Goal: Task Accomplishment & Management: Use online tool/utility

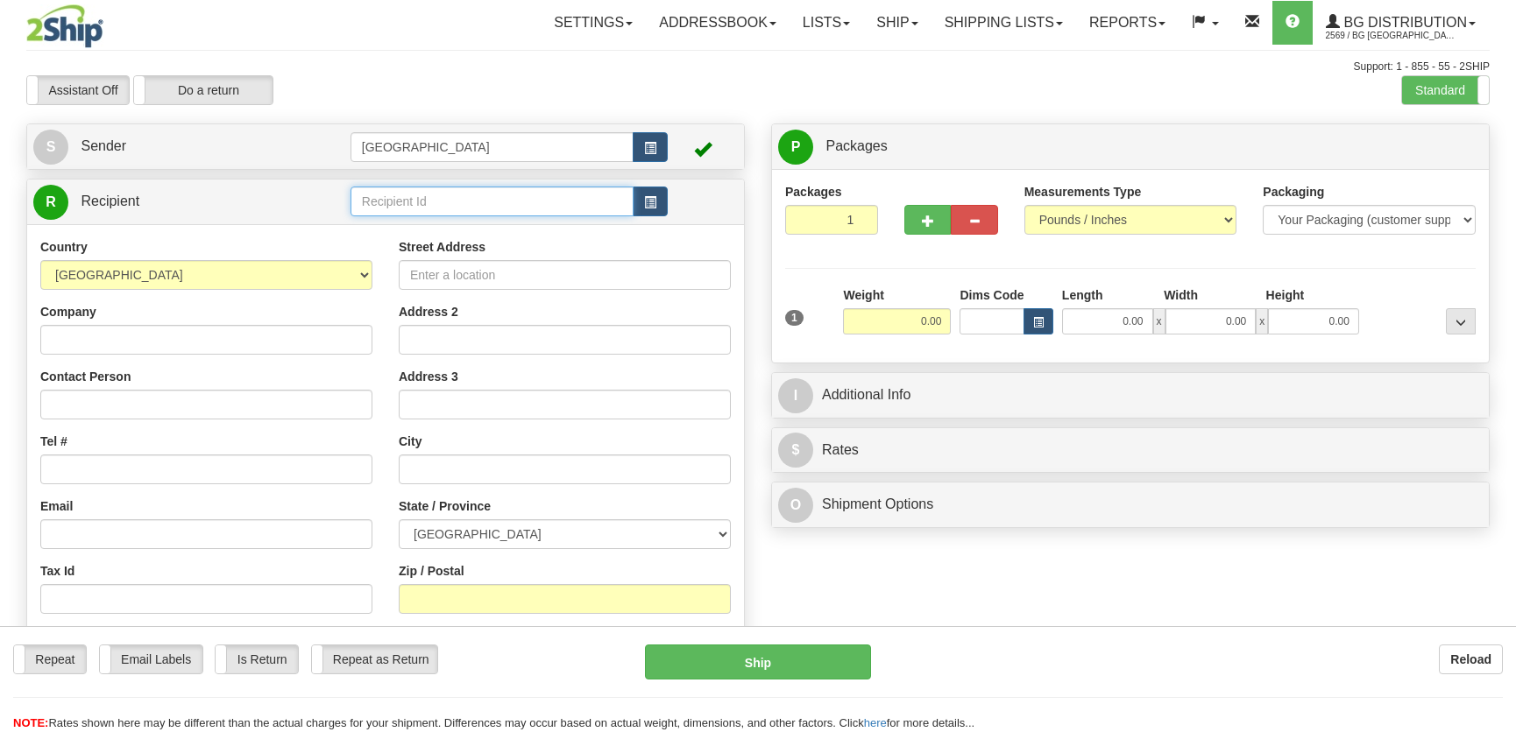
click at [453, 209] on input "text" at bounding box center [491, 202] width 283 height 30
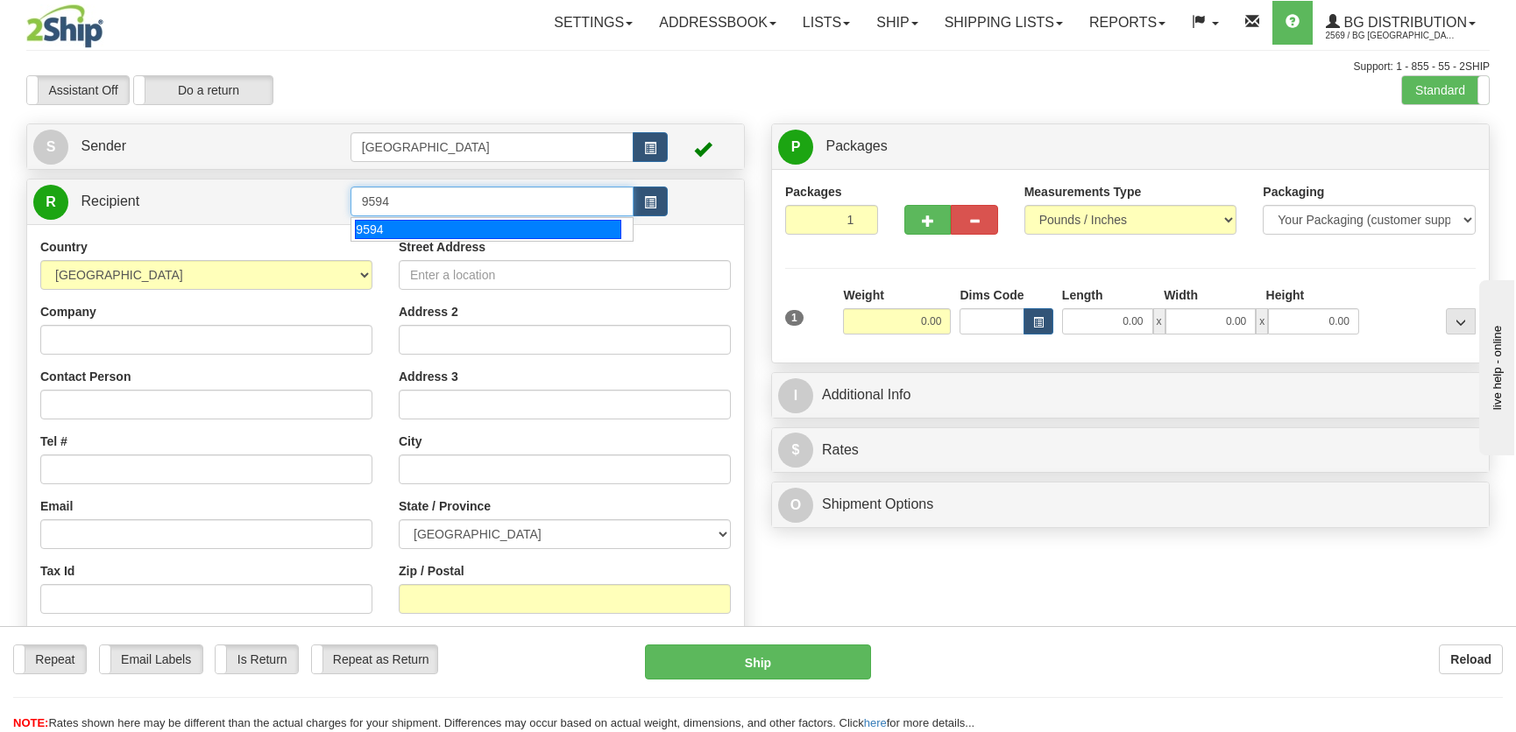
click at [562, 235] on div "9594" at bounding box center [487, 229] width 265 height 19
type input "9594"
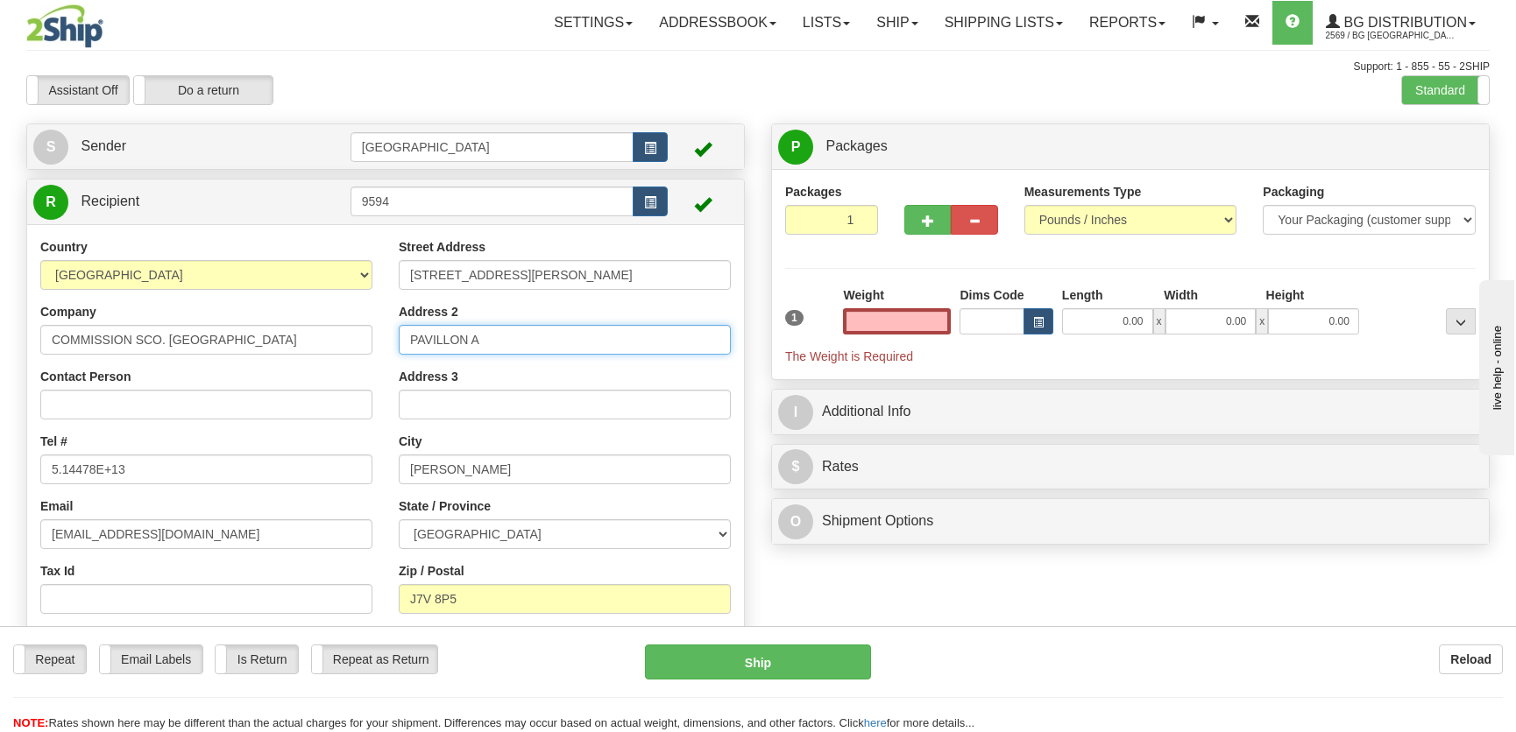
type input "0.00"
drag, startPoint x: 522, startPoint y: 342, endPoint x: 274, endPoint y: 335, distance: 248.0
click at [274, 335] on div "Country [GEOGRAPHIC_DATA] [GEOGRAPHIC_DATA] [GEOGRAPHIC_DATA] [GEOGRAPHIC_DATA]…" at bounding box center [385, 465] width 717 height 454
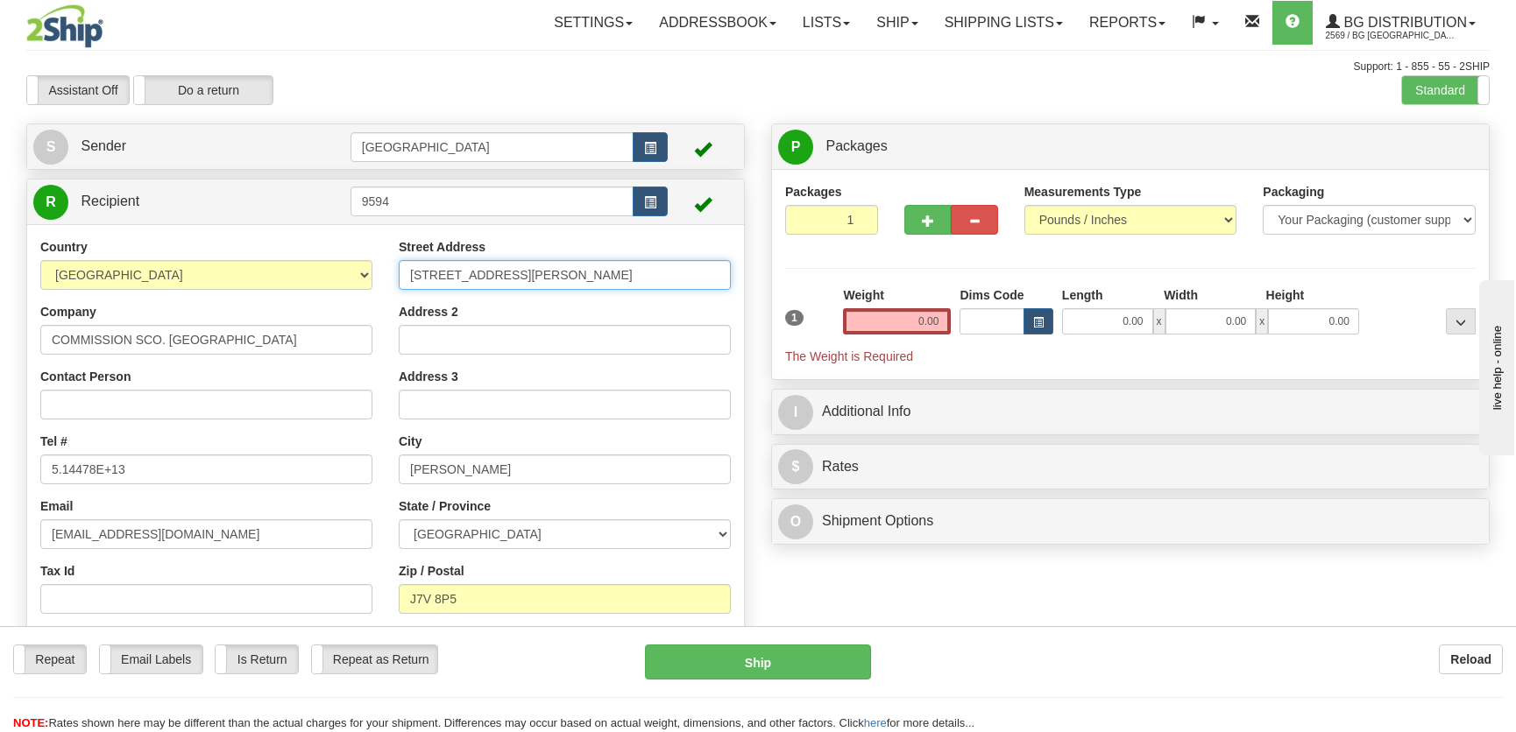
drag, startPoint x: 584, startPoint y: 275, endPoint x: 308, endPoint y: 252, distance: 277.8
click at [308, 252] on div "Country [GEOGRAPHIC_DATA] [GEOGRAPHIC_DATA] [GEOGRAPHIC_DATA] [GEOGRAPHIC_DATA]…" at bounding box center [385, 465] width 717 height 454
type input "[STREET_ADDRESS][PERSON_NAME]"
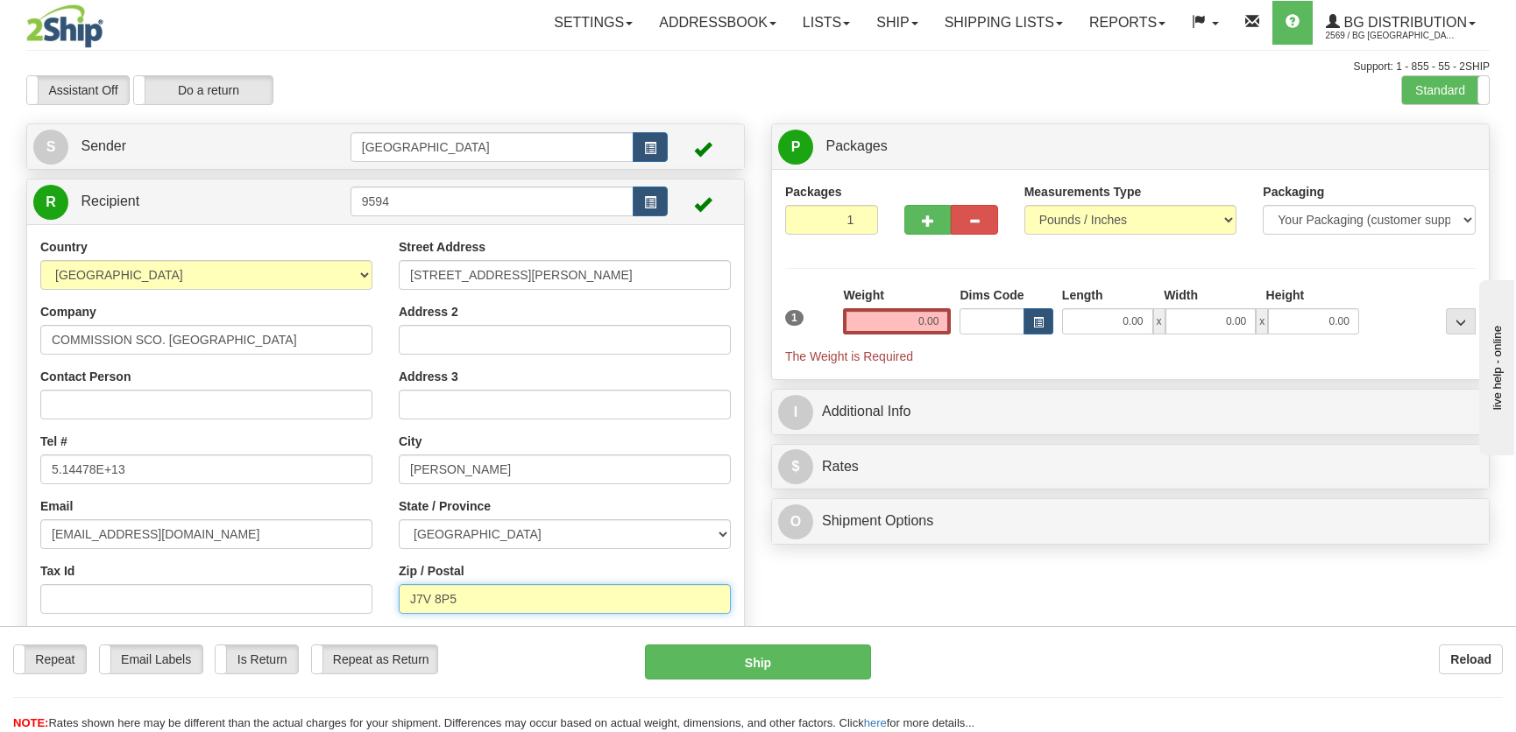
click at [458, 596] on input "J7V 8P5" at bounding box center [565, 599] width 332 height 30
click at [456, 597] on input "J7V 8P5" at bounding box center [565, 599] width 332 height 30
type input "J7V 7H4"
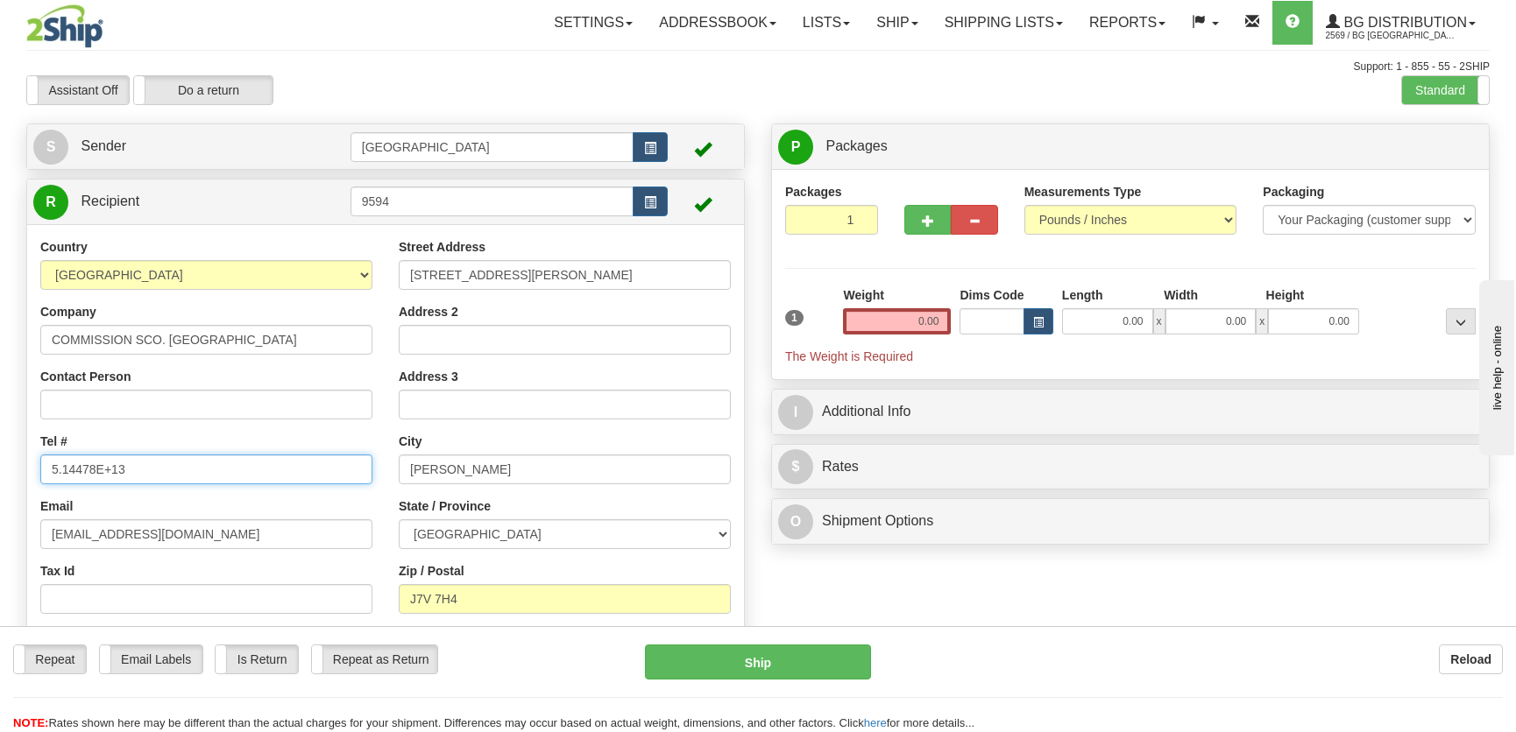
drag, startPoint x: 254, startPoint y: 478, endPoint x: -1, endPoint y: 469, distance: 255.1
click at [0, 469] on html "Training Course Close Toggle navigation Settings Shipping Preferences New Sende…" at bounding box center [758, 366] width 1516 height 732
type input "5144777000"
click at [1134, 317] on input "0.00" at bounding box center [1107, 321] width 91 height 26
type input "22.00"
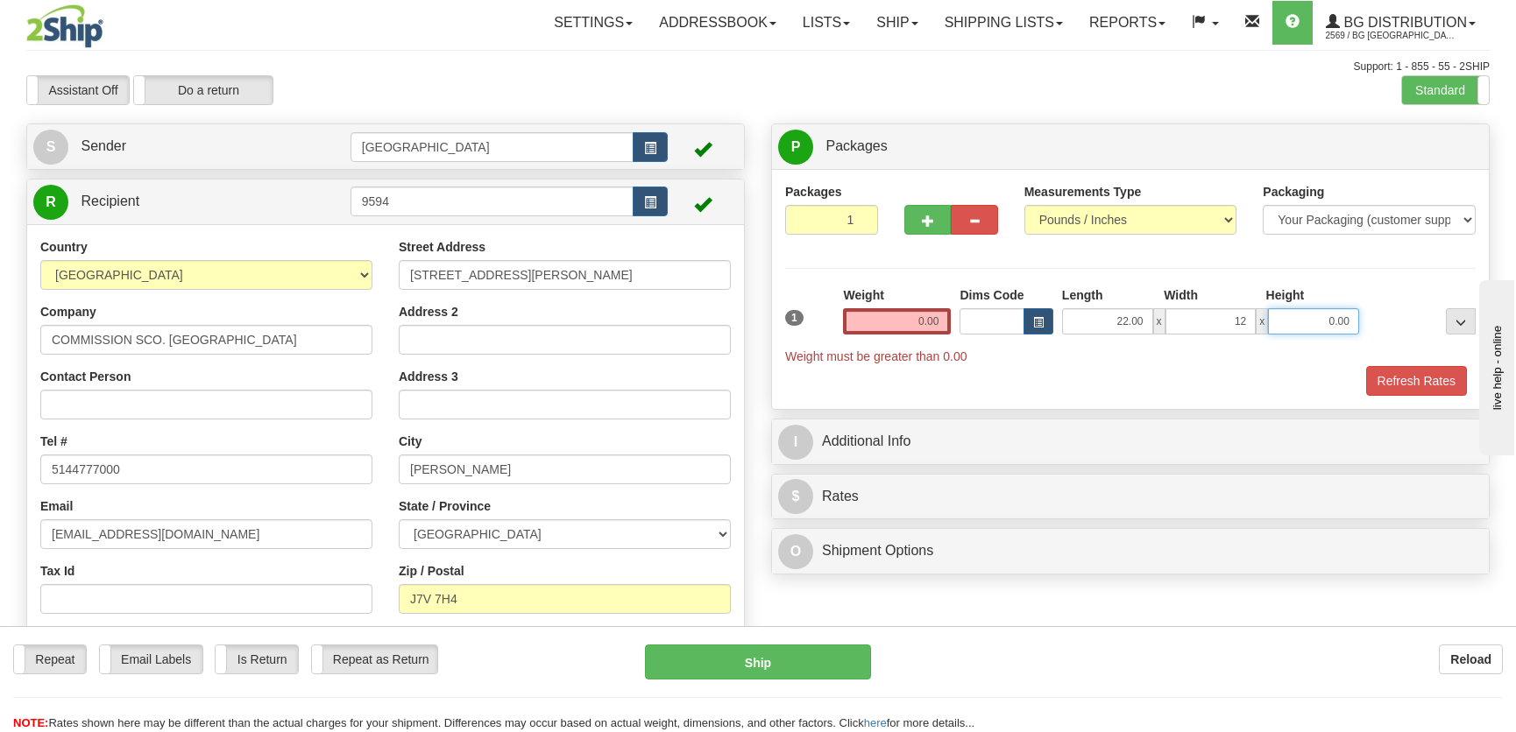
type input "12.00"
type input "17.00"
click at [930, 324] on input "0.00" at bounding box center [897, 321] width 108 height 26
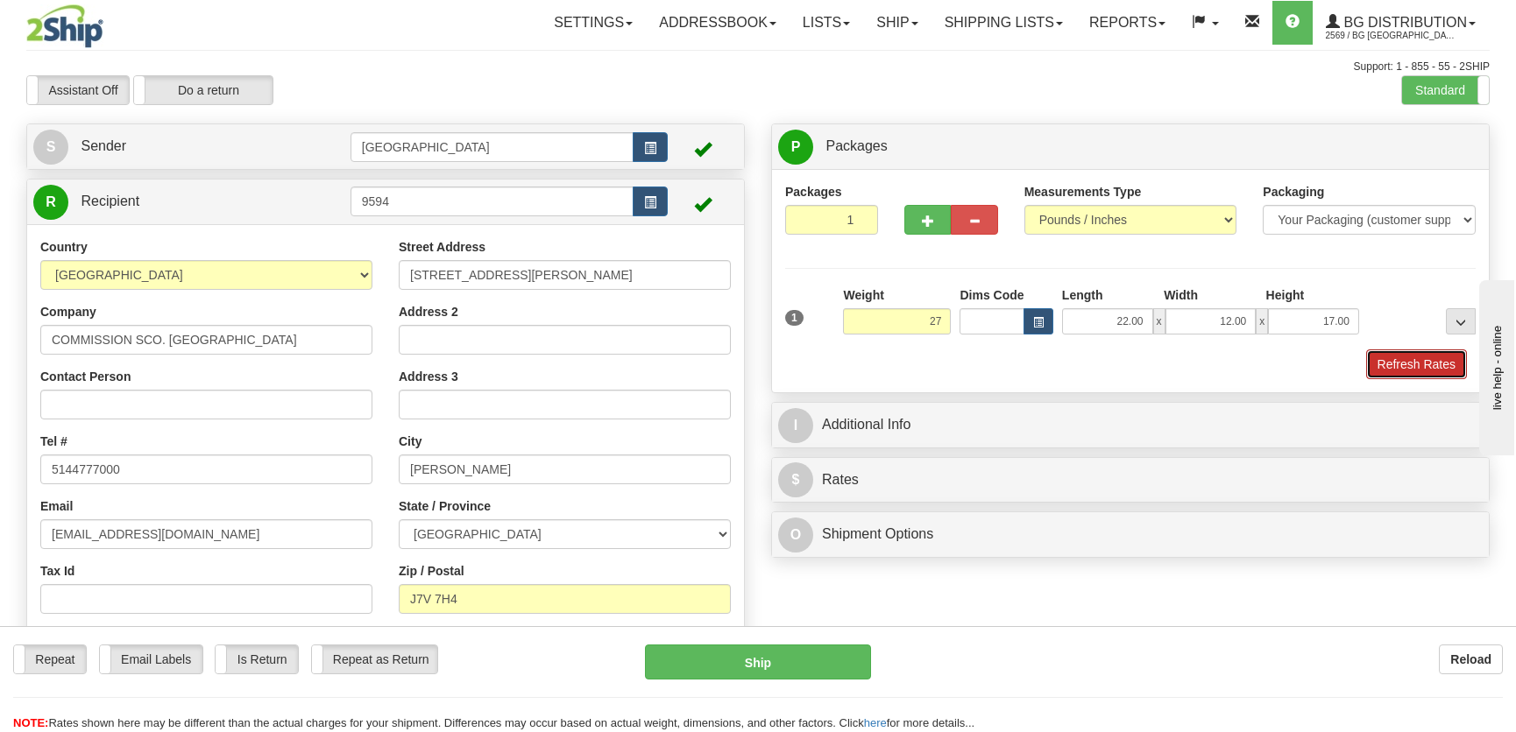
click at [1382, 358] on button "Refresh Rates" at bounding box center [1416, 365] width 101 height 30
type input "27.00"
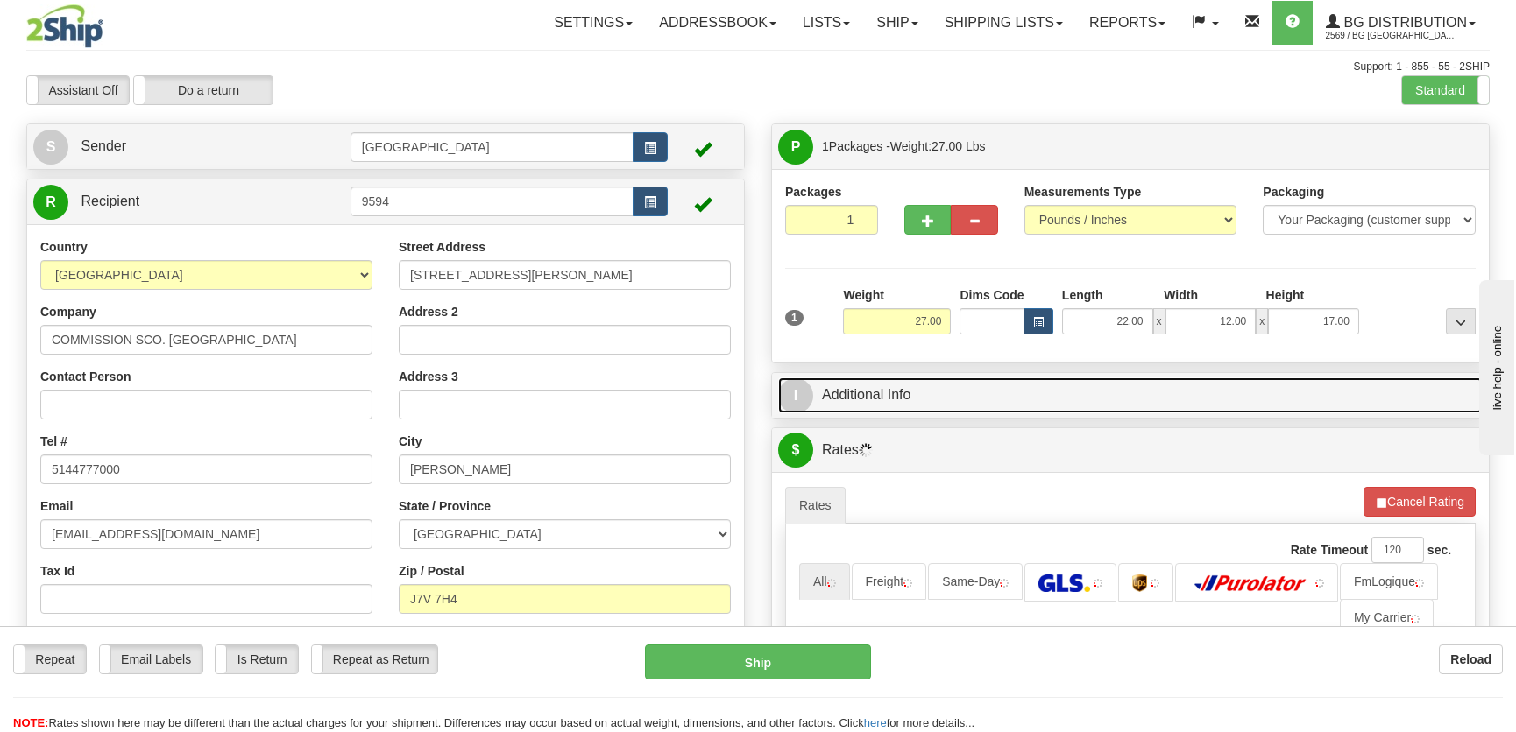
click at [1229, 378] on link "I Additional Info" at bounding box center [1130, 396] width 704 height 36
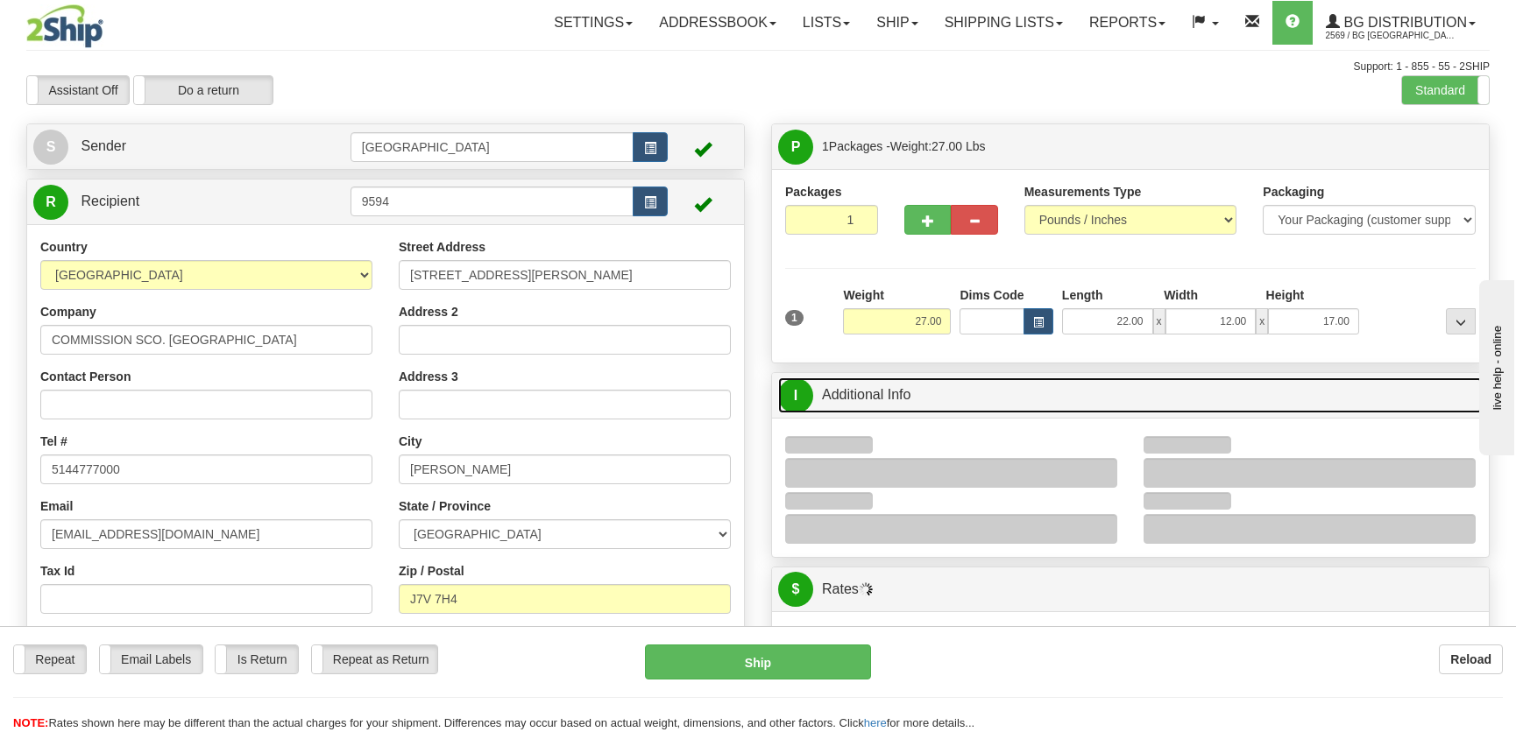
scroll to position [159, 0]
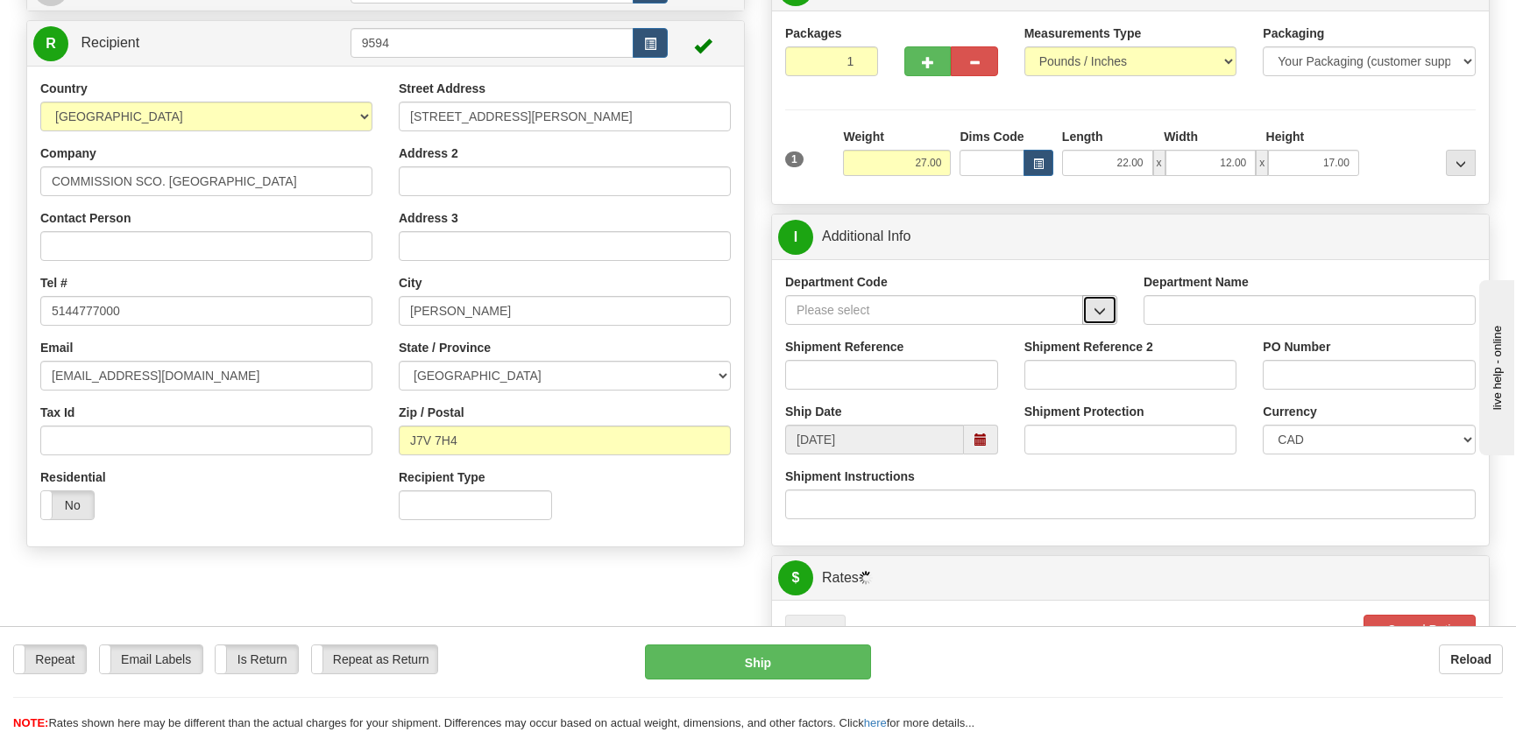
click at [1104, 307] on span "button" at bounding box center [1099, 311] width 12 height 11
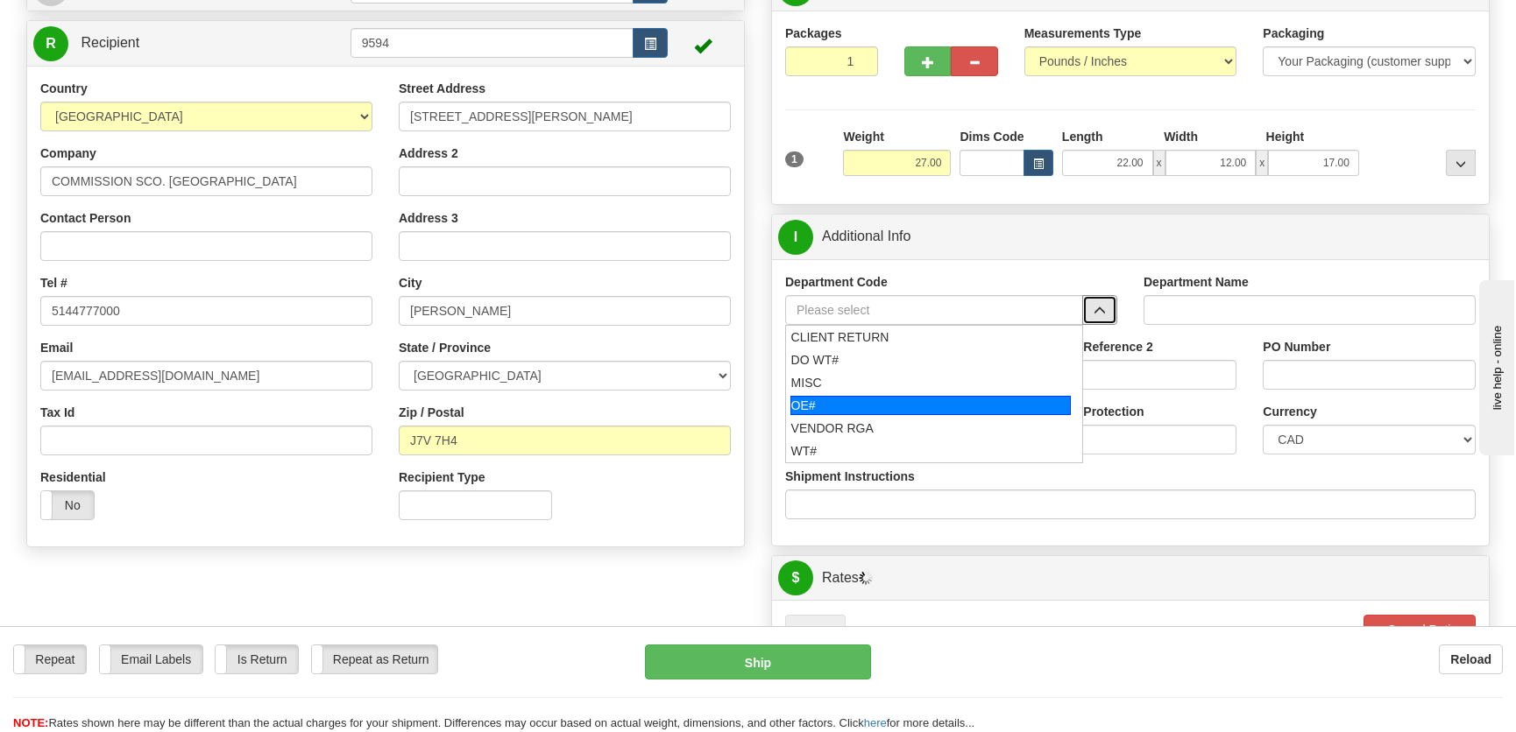
click at [940, 398] on div "OE#" at bounding box center [930, 405] width 281 height 19
type input "OE#"
type input "ORDERS"
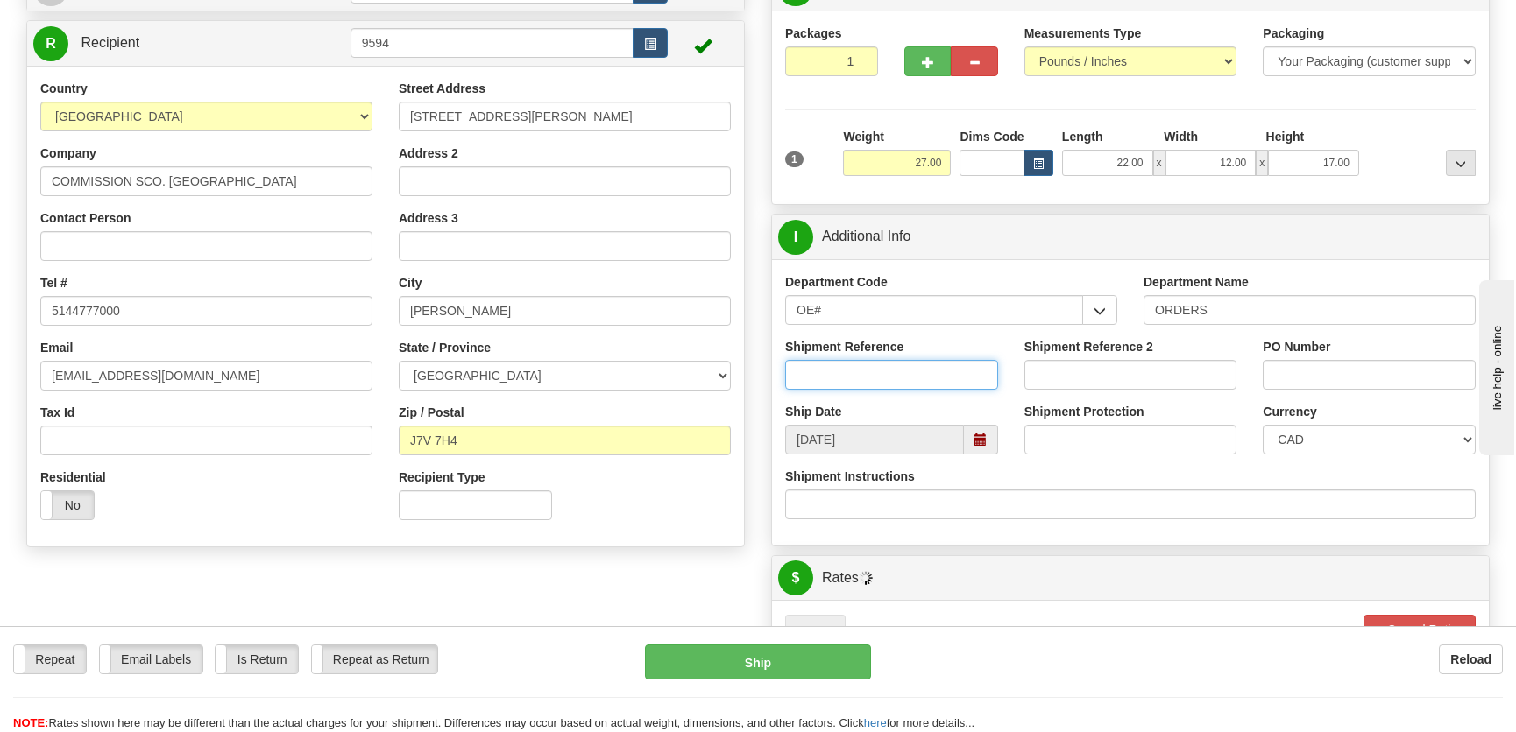
click at [947, 371] on input "Shipment Reference" at bounding box center [891, 375] width 213 height 30
type input "50321329-00"
click at [1378, 378] on input "PO Number" at bounding box center [1368, 375] width 213 height 30
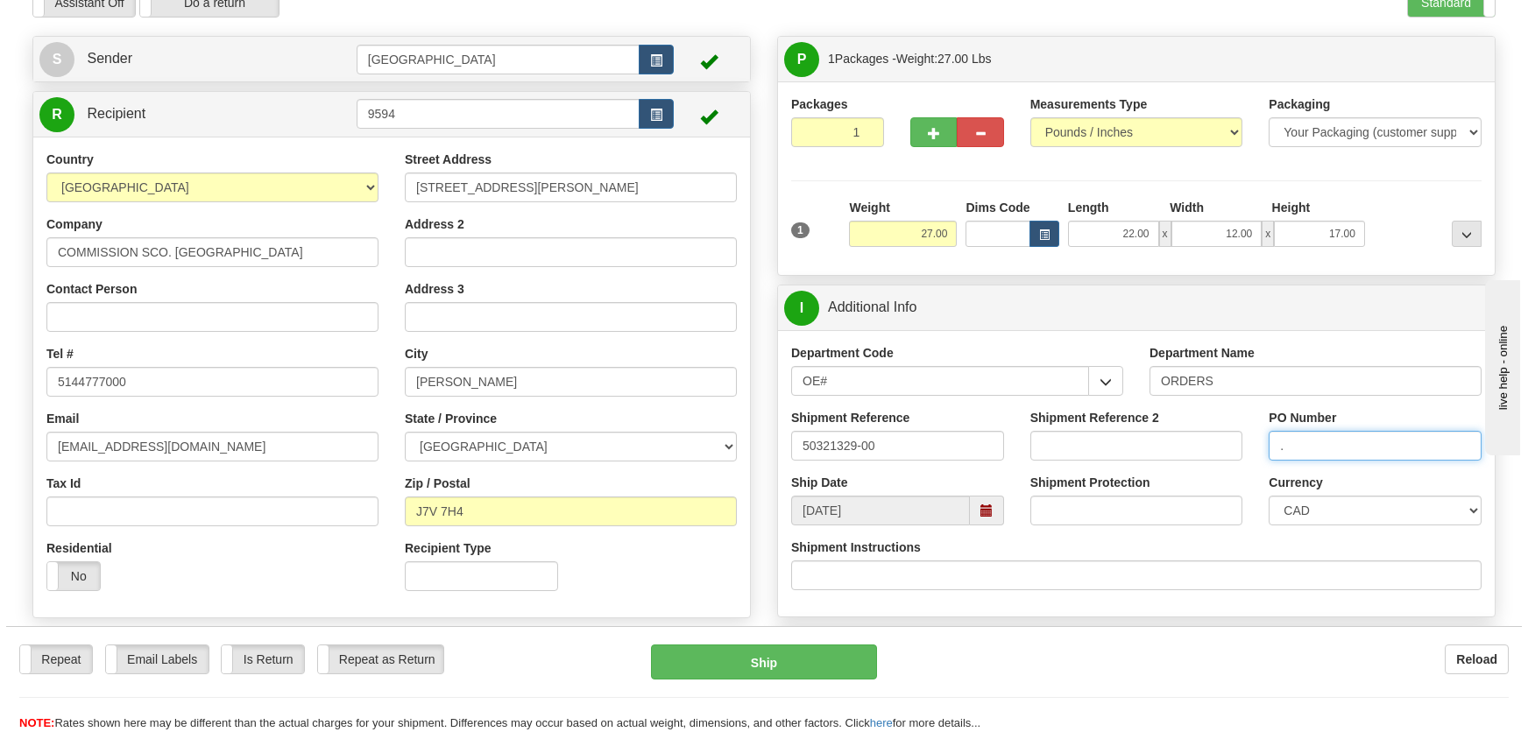
scroll to position [79, 0]
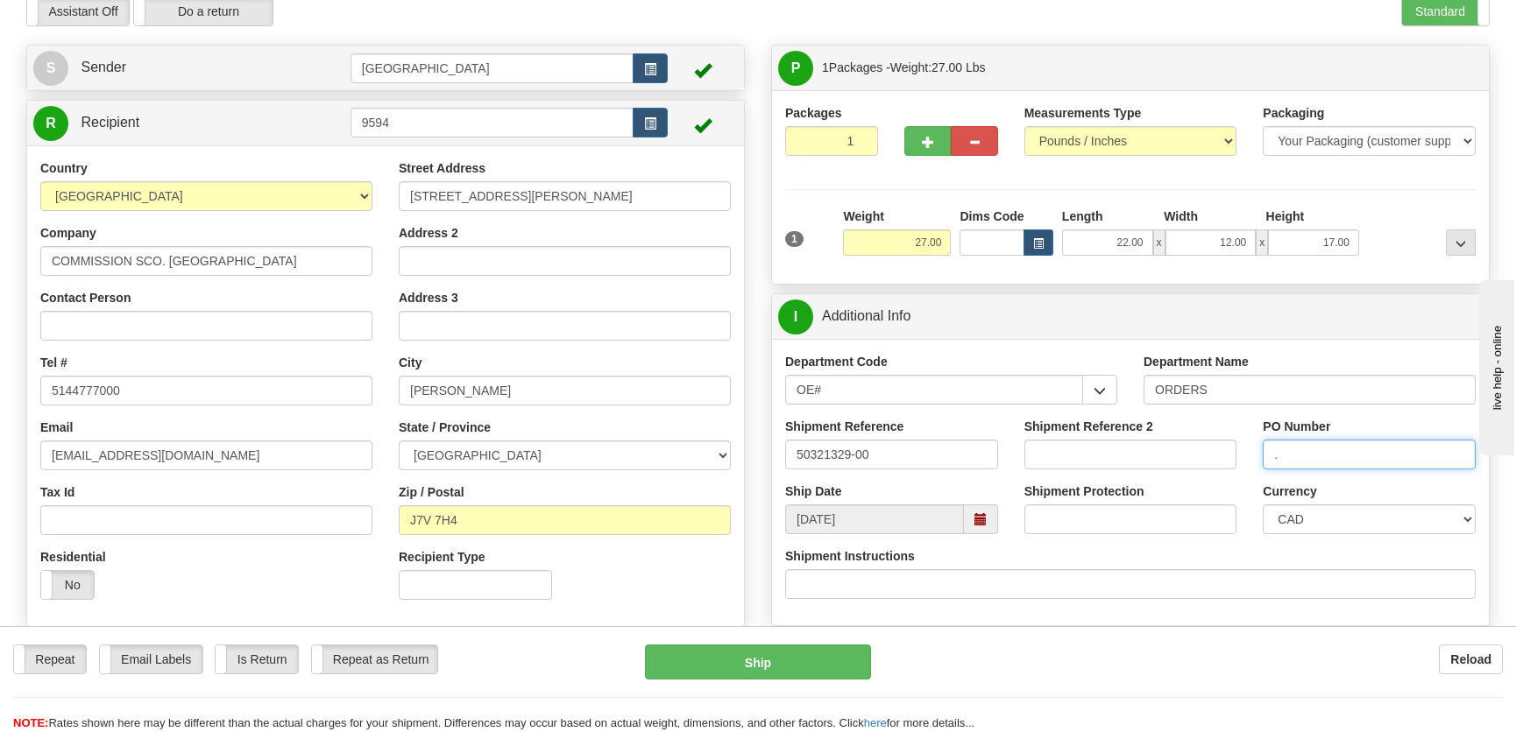
type input "."
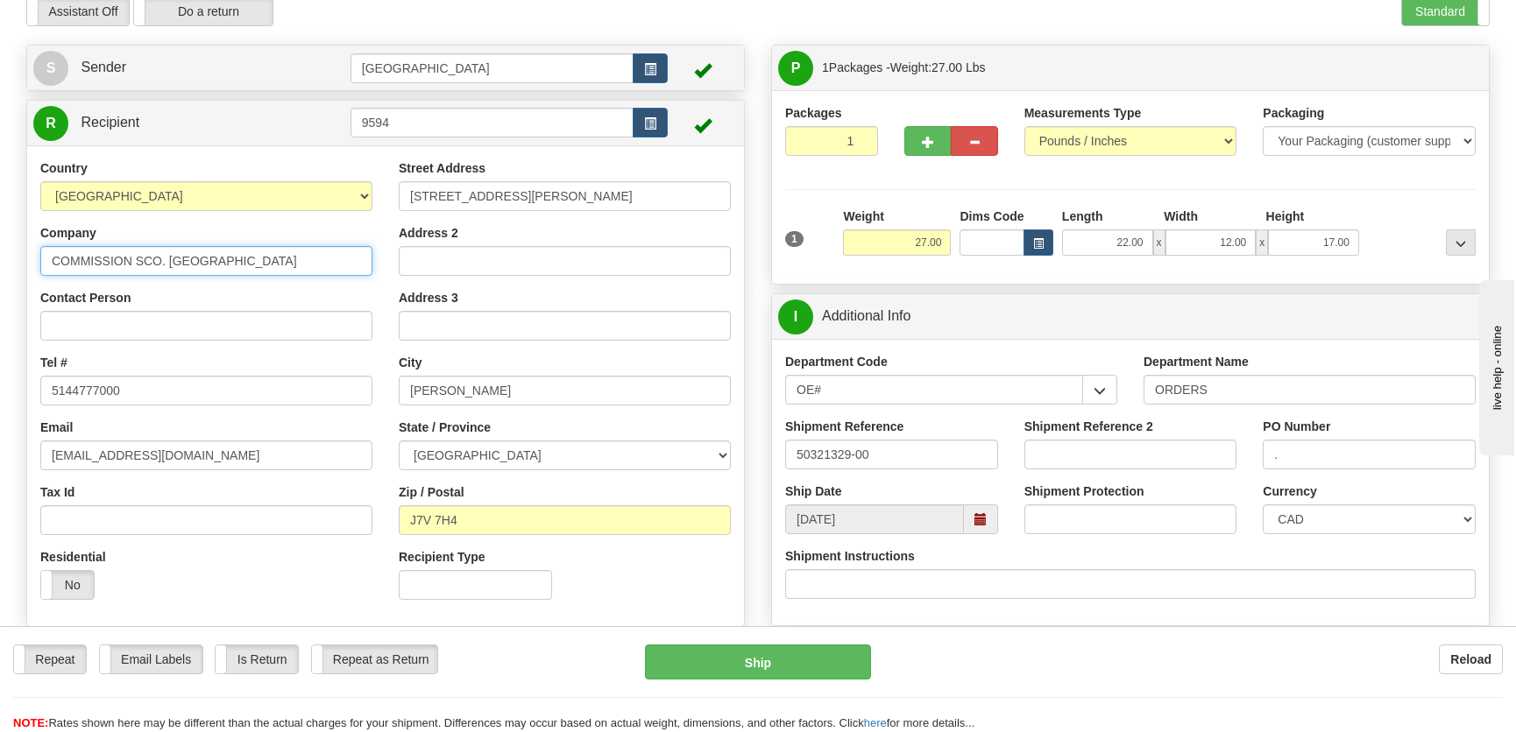
drag, startPoint x: 347, startPoint y: 263, endPoint x: -1, endPoint y: 256, distance: 347.9
click at [0, 256] on html "Training Course Close Toggle navigation Settings Shipping Preferences New Sende…" at bounding box center [758, 287] width 1516 height 732
type input "Centre des [PERSON_NAME]"
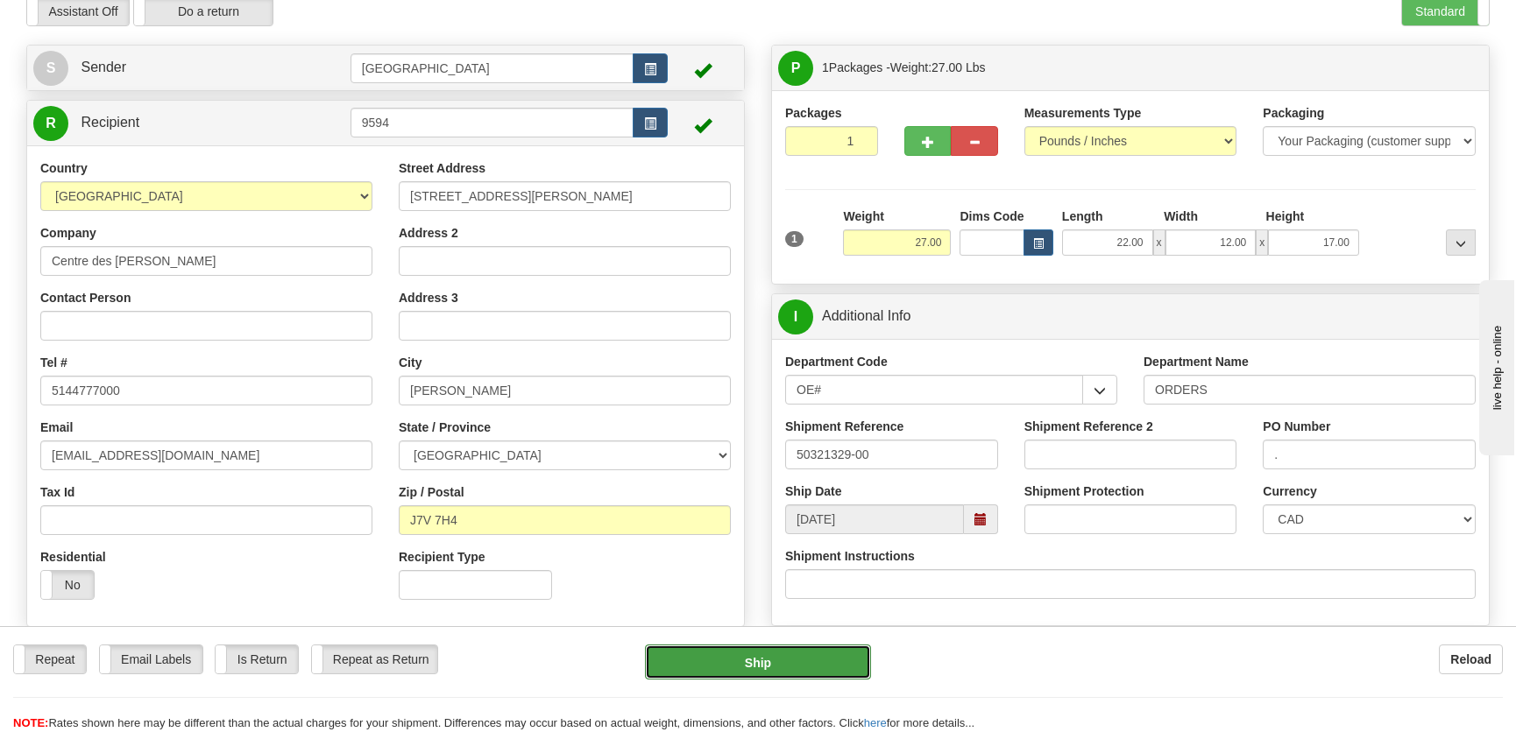
click at [760, 657] on button "Ship" at bounding box center [758, 662] width 226 height 35
type input "1"
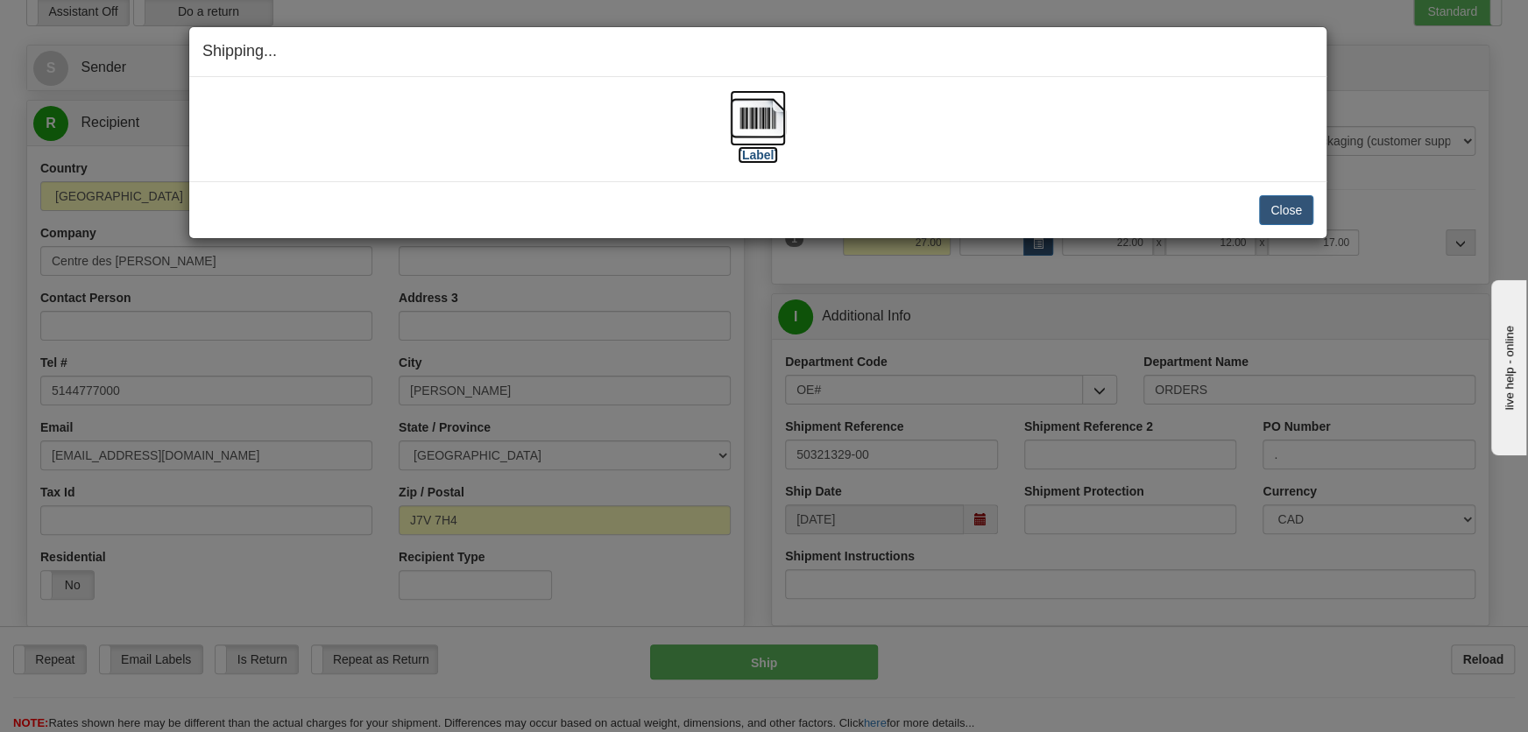
click at [770, 114] on img at bounding box center [758, 118] width 56 height 56
click at [1283, 215] on button "Close" at bounding box center [1286, 210] width 54 height 30
